Goal: Navigation & Orientation: Find specific page/section

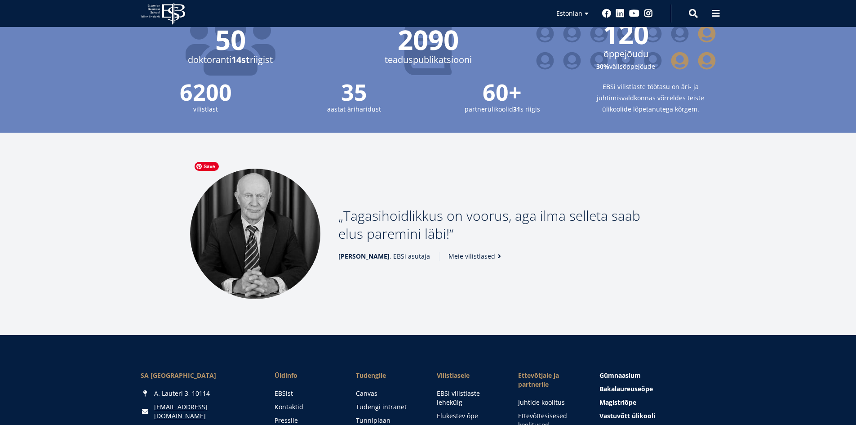
scroll to position [1168, 0]
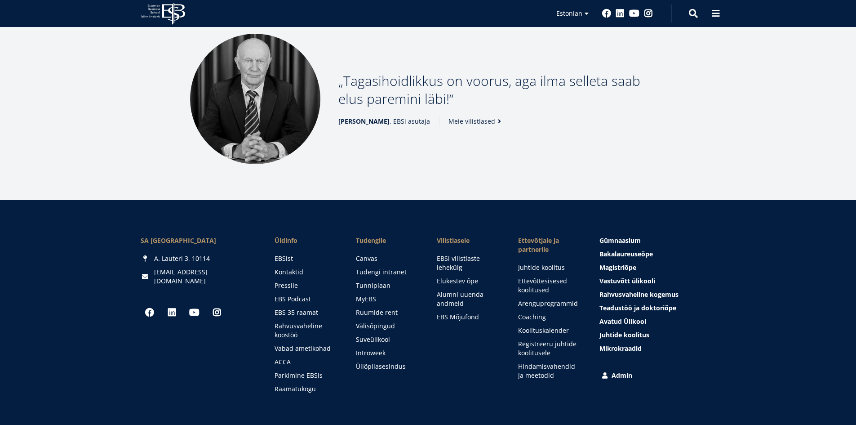
click at [620, 371] on link "Admin" at bounding box center [658, 375] width 116 height 9
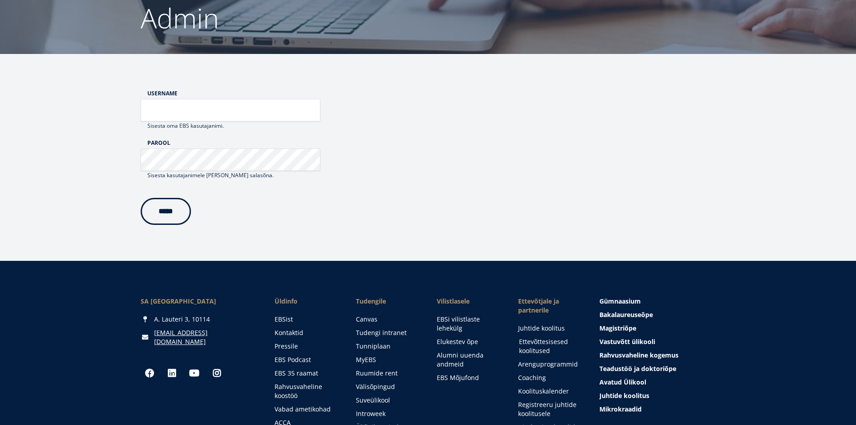
scroll to position [218, 0]
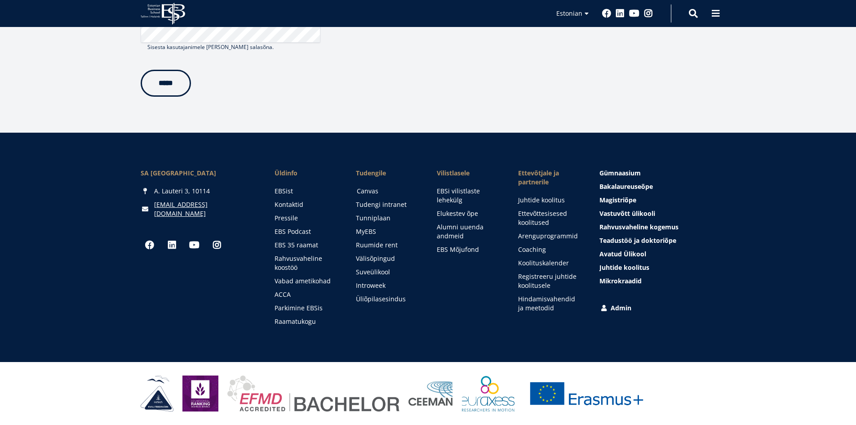
click at [368, 190] on link "Canvas" at bounding box center [388, 191] width 63 height 9
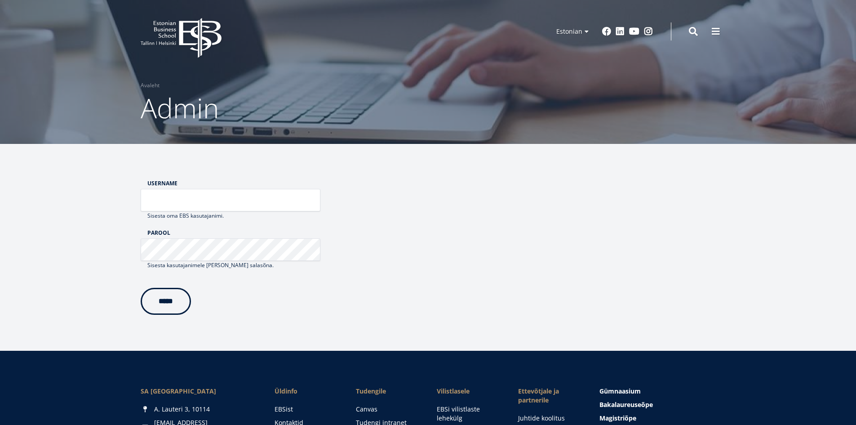
scroll to position [180, 0]
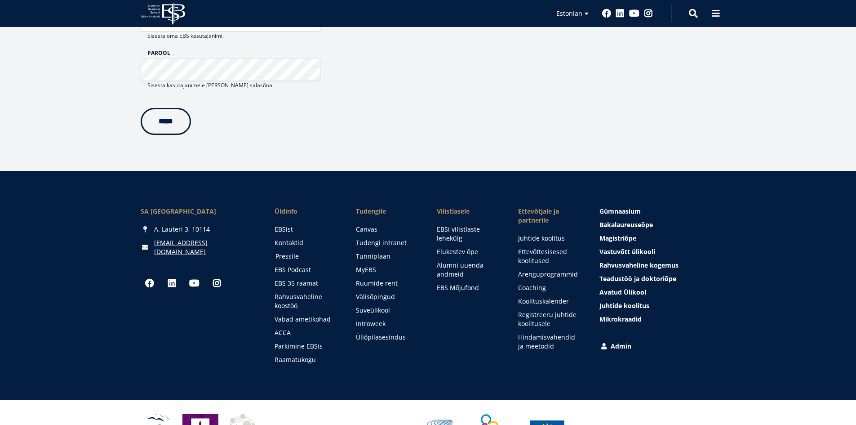
click at [291, 256] on link "Pressile" at bounding box center [306, 256] width 63 height 9
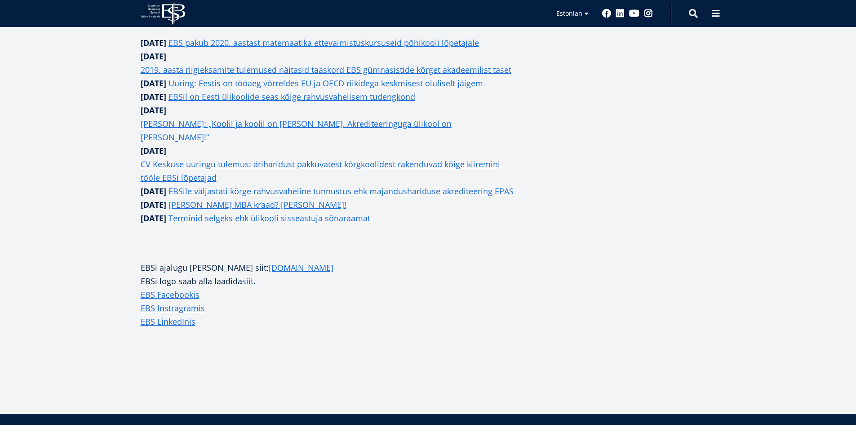
scroll to position [944, 0]
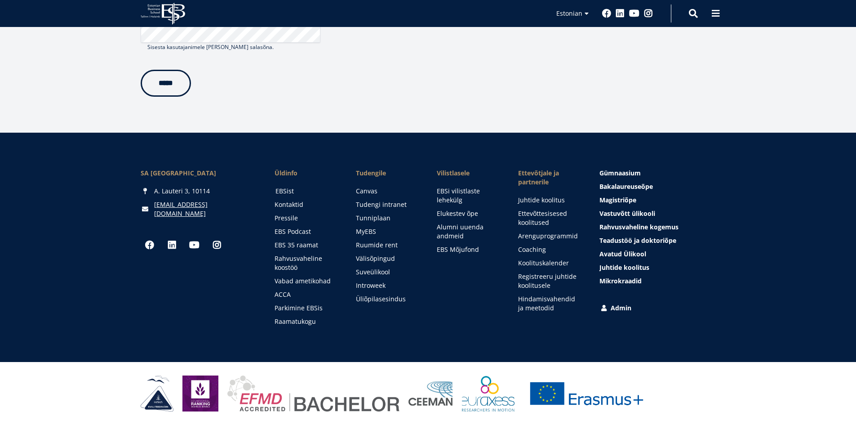
click at [285, 187] on link "EBSist" at bounding box center [306, 191] width 63 height 9
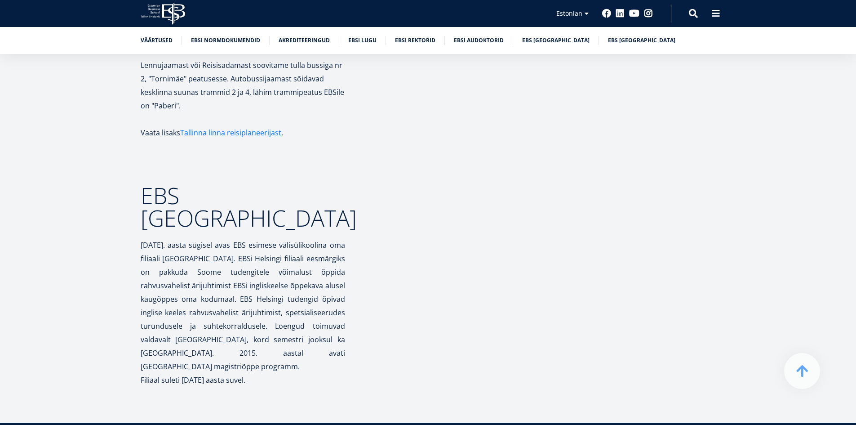
scroll to position [4308, 0]
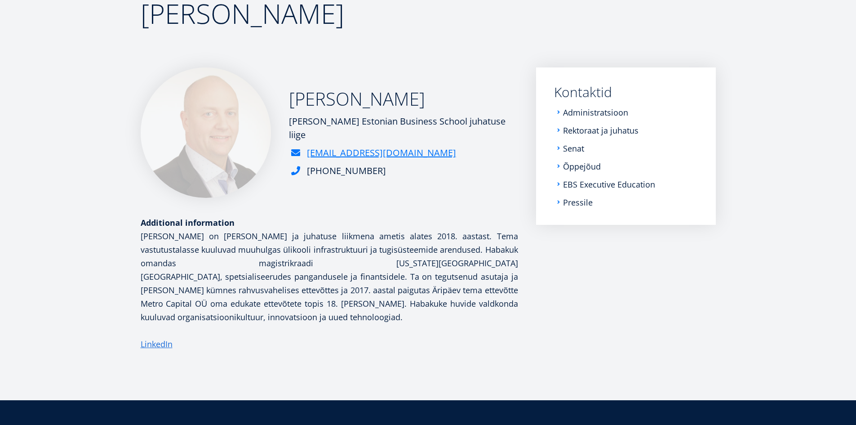
scroll to position [135, 0]
